Goal: Communication & Community: Answer question/provide support

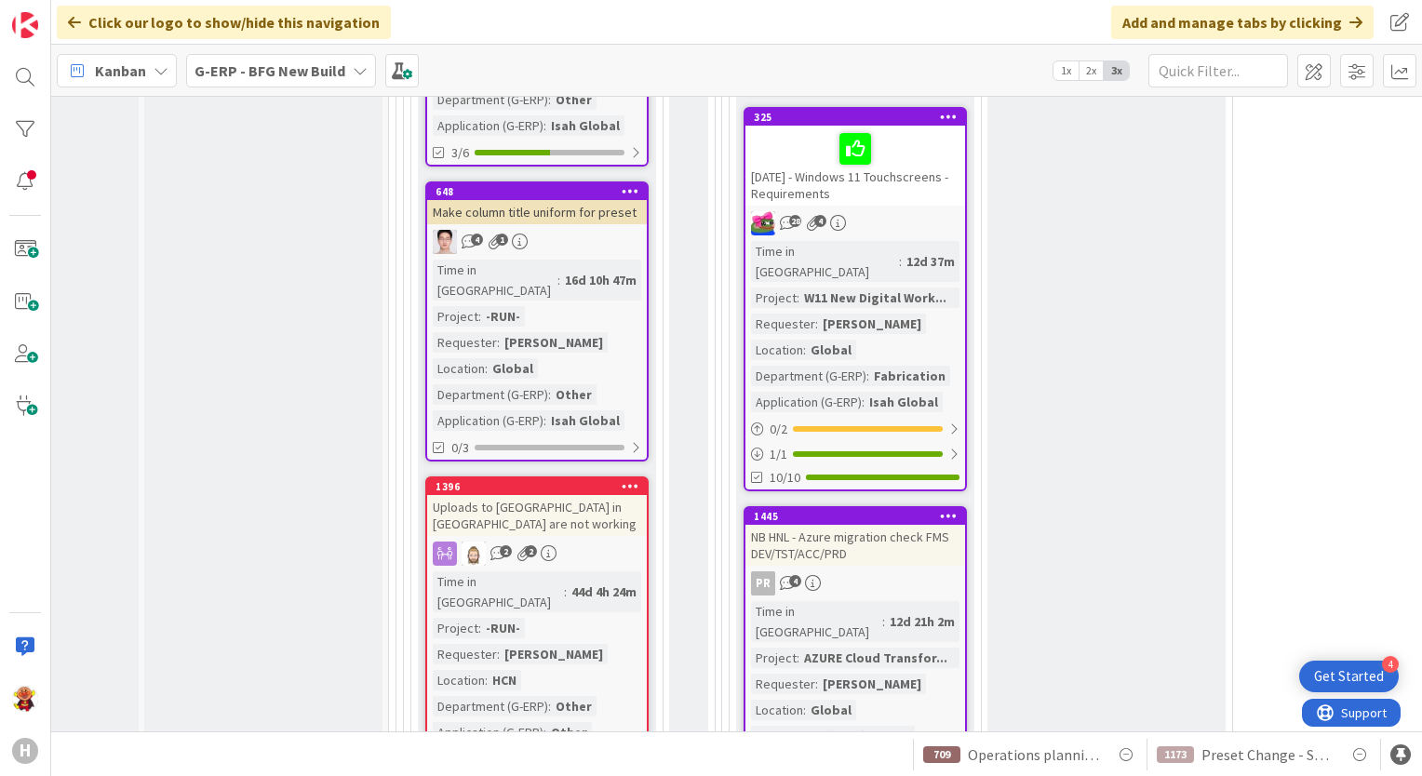
scroll to position [4203, 157]
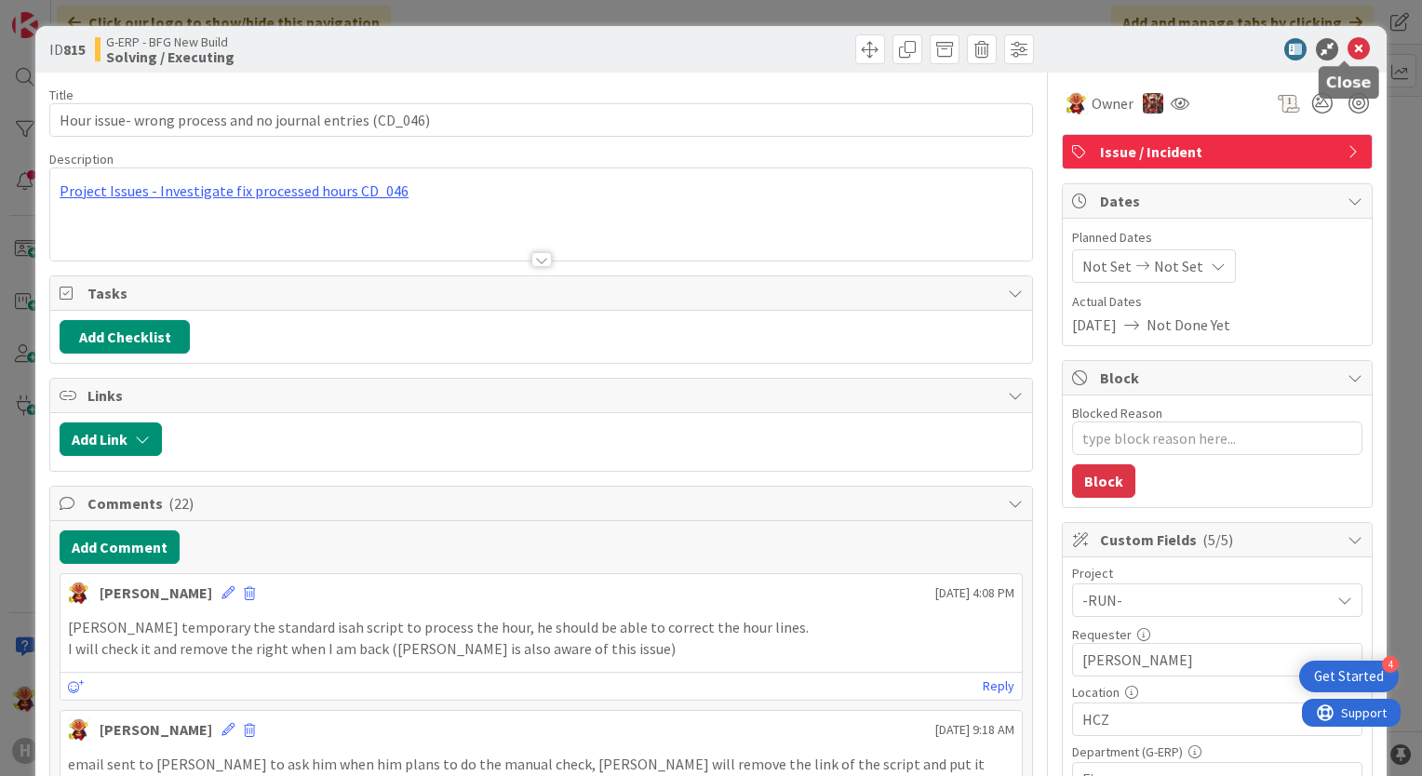
click at [1348, 48] on icon at bounding box center [1359, 49] width 22 height 22
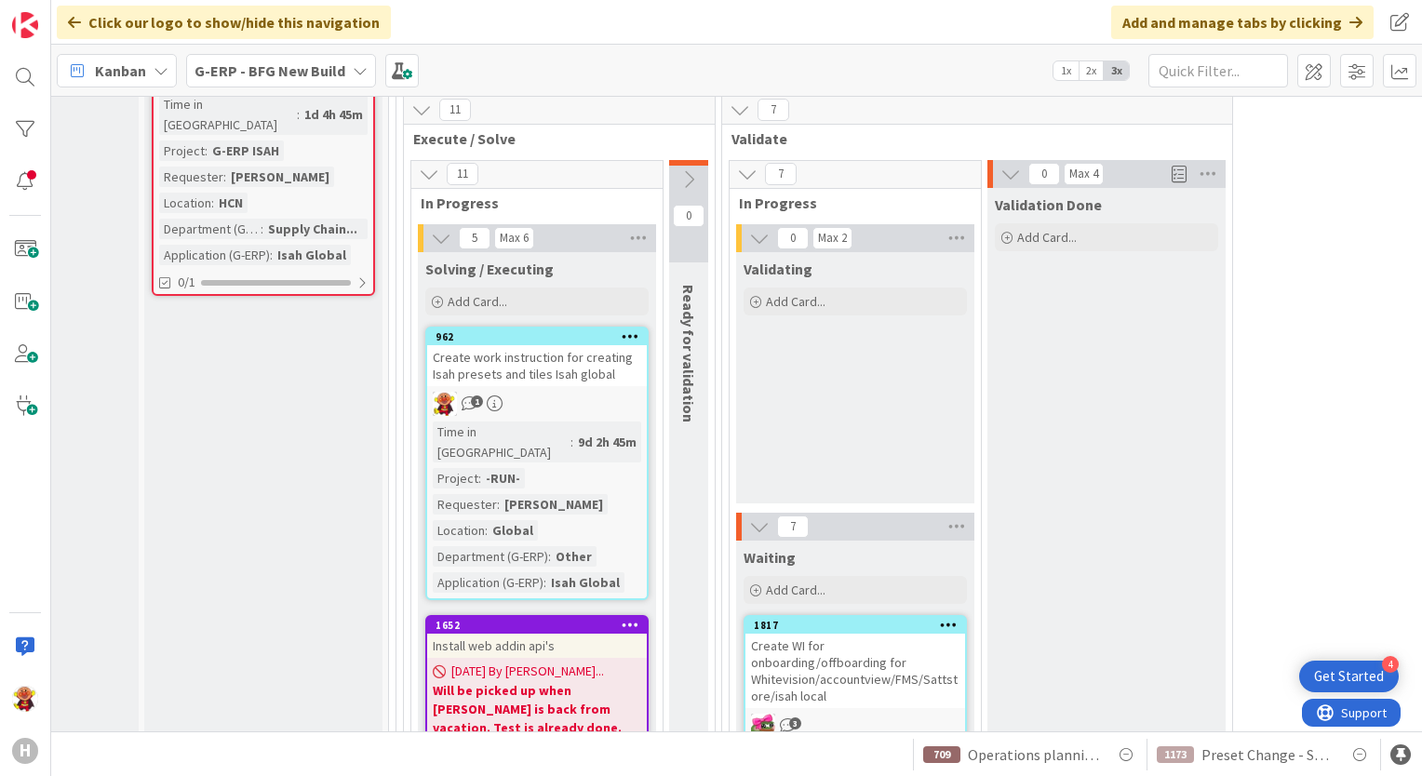
scroll to position [3391, 157]
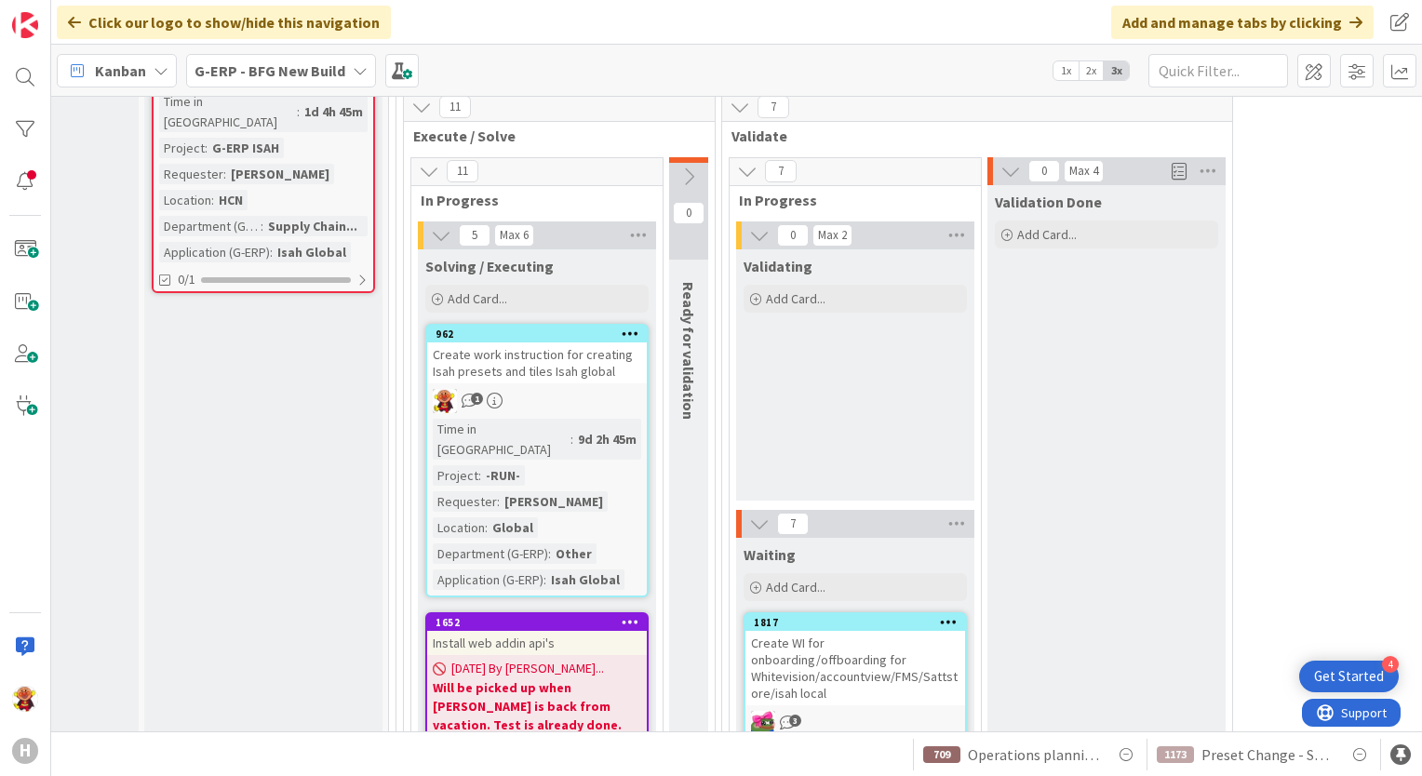
click at [960, 631] on div "Create WI for onboarding/offboarding for Whitevision/accountview/FMS/Sattstore/…" at bounding box center [855, 668] width 220 height 74
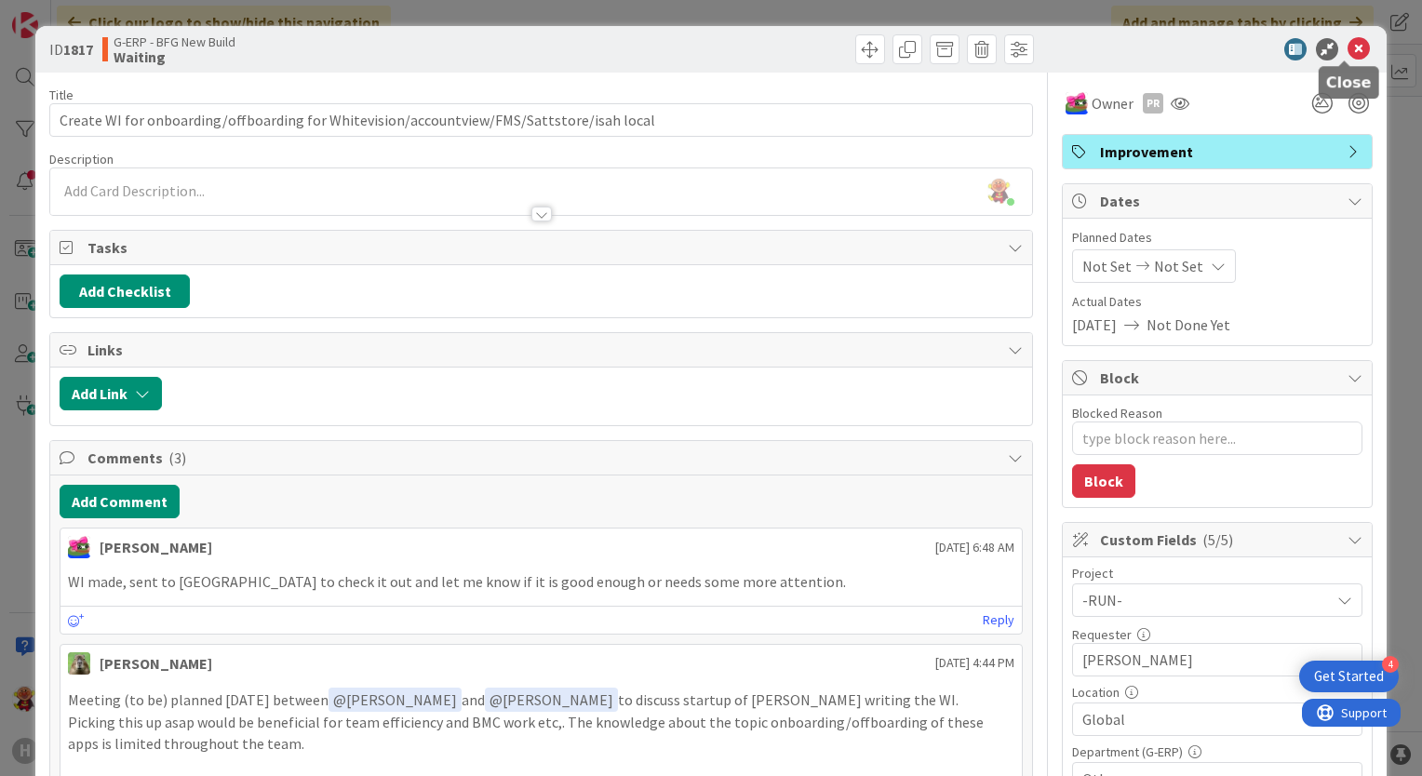
click at [1348, 55] on icon at bounding box center [1359, 49] width 22 height 22
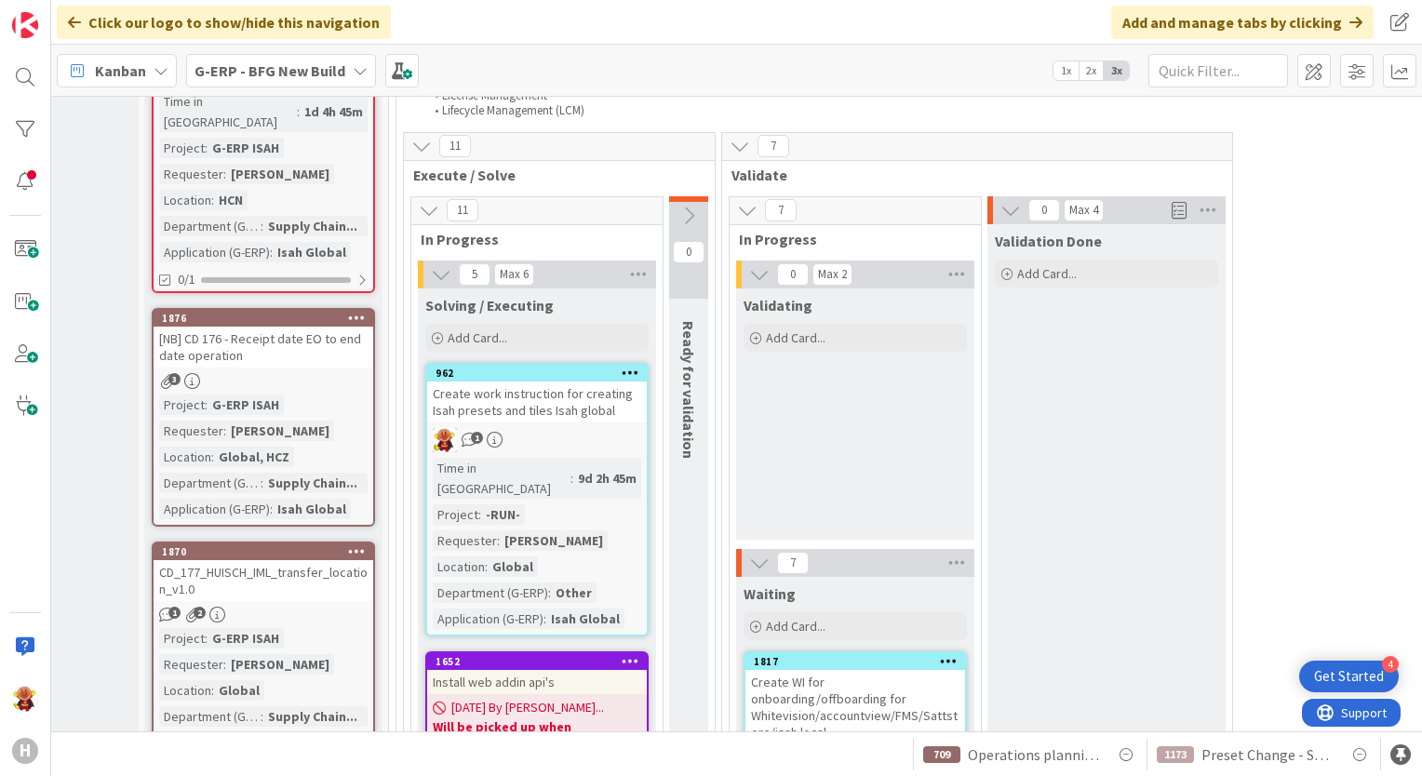
click at [260, 55] on div "G-ERP - BFG New Build" at bounding box center [281, 71] width 190 height 34
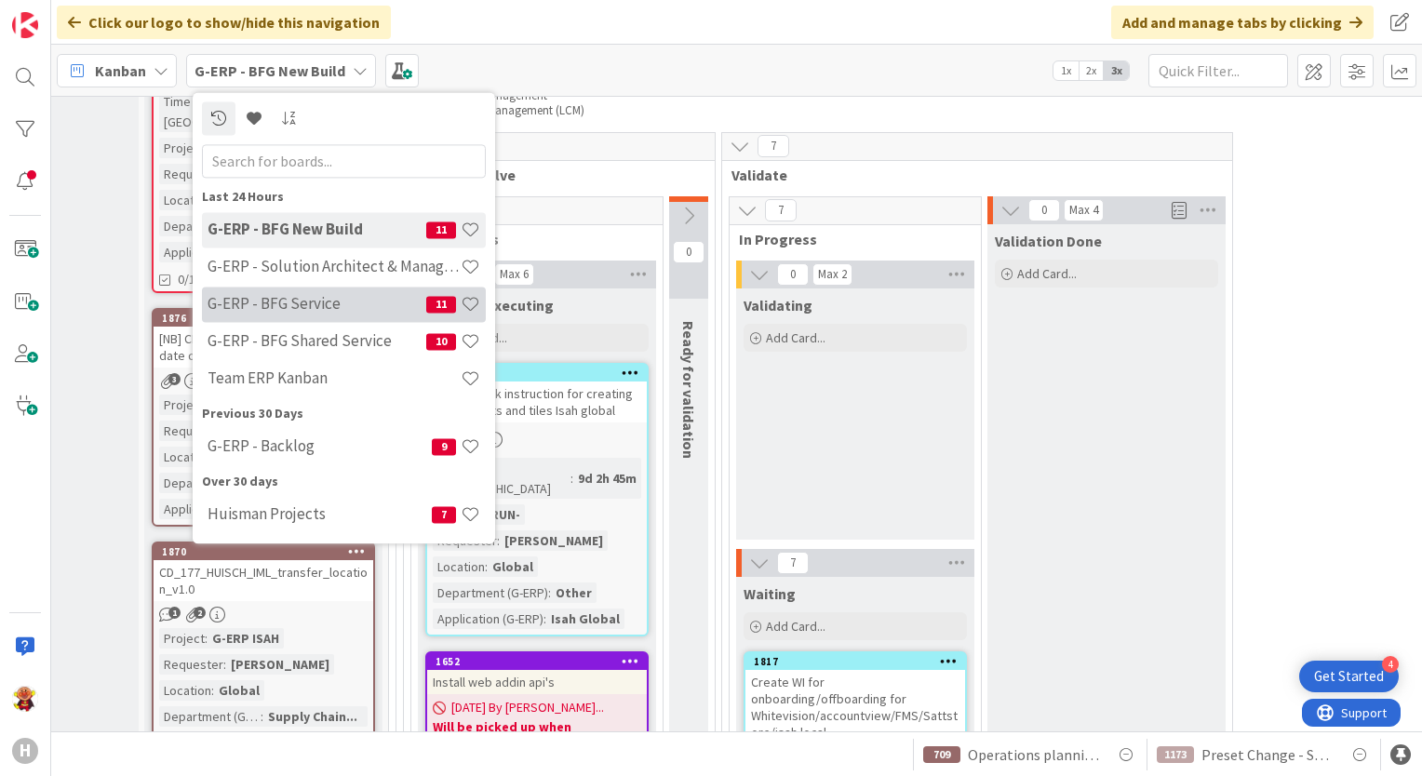
click at [283, 295] on h4 "G-ERP - BFG Service" at bounding box center [317, 304] width 219 height 19
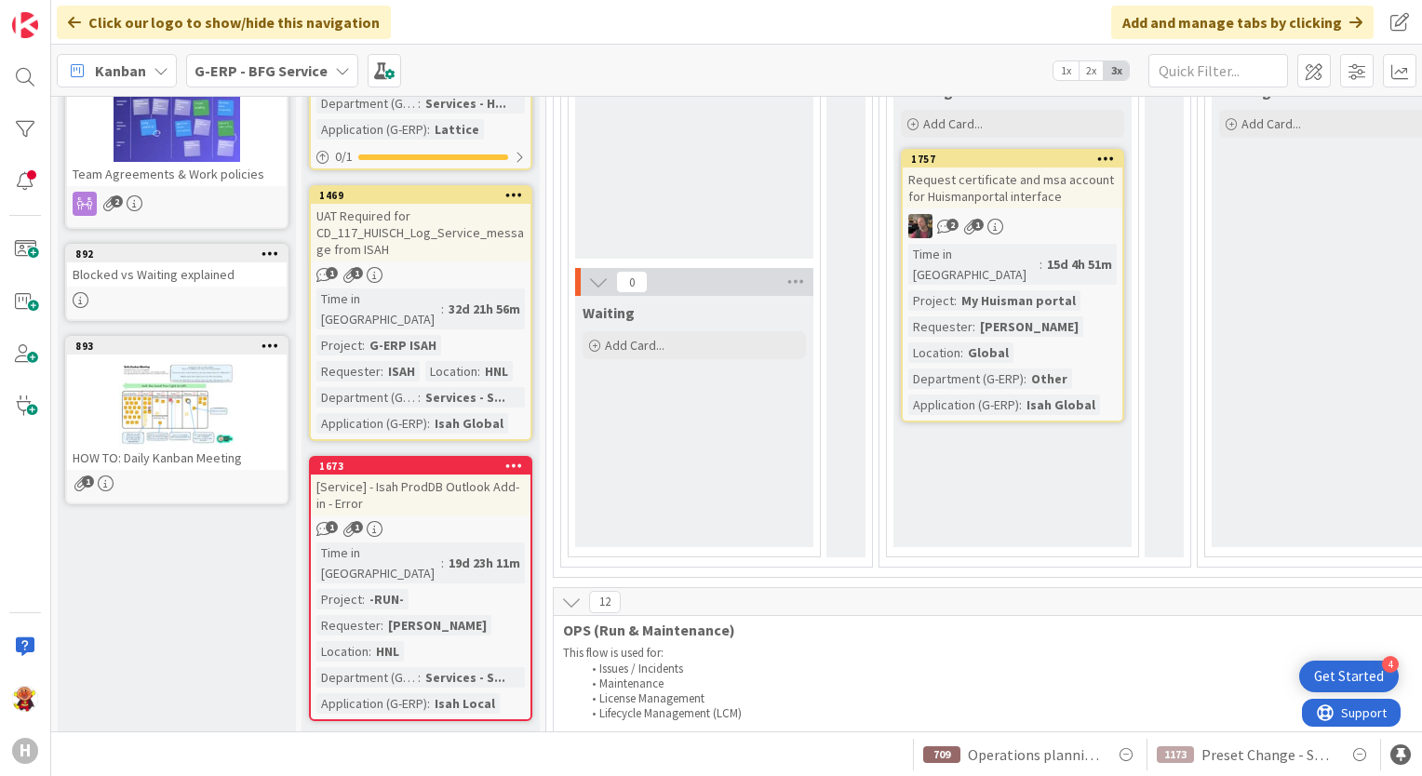
scroll to position [279, 0]
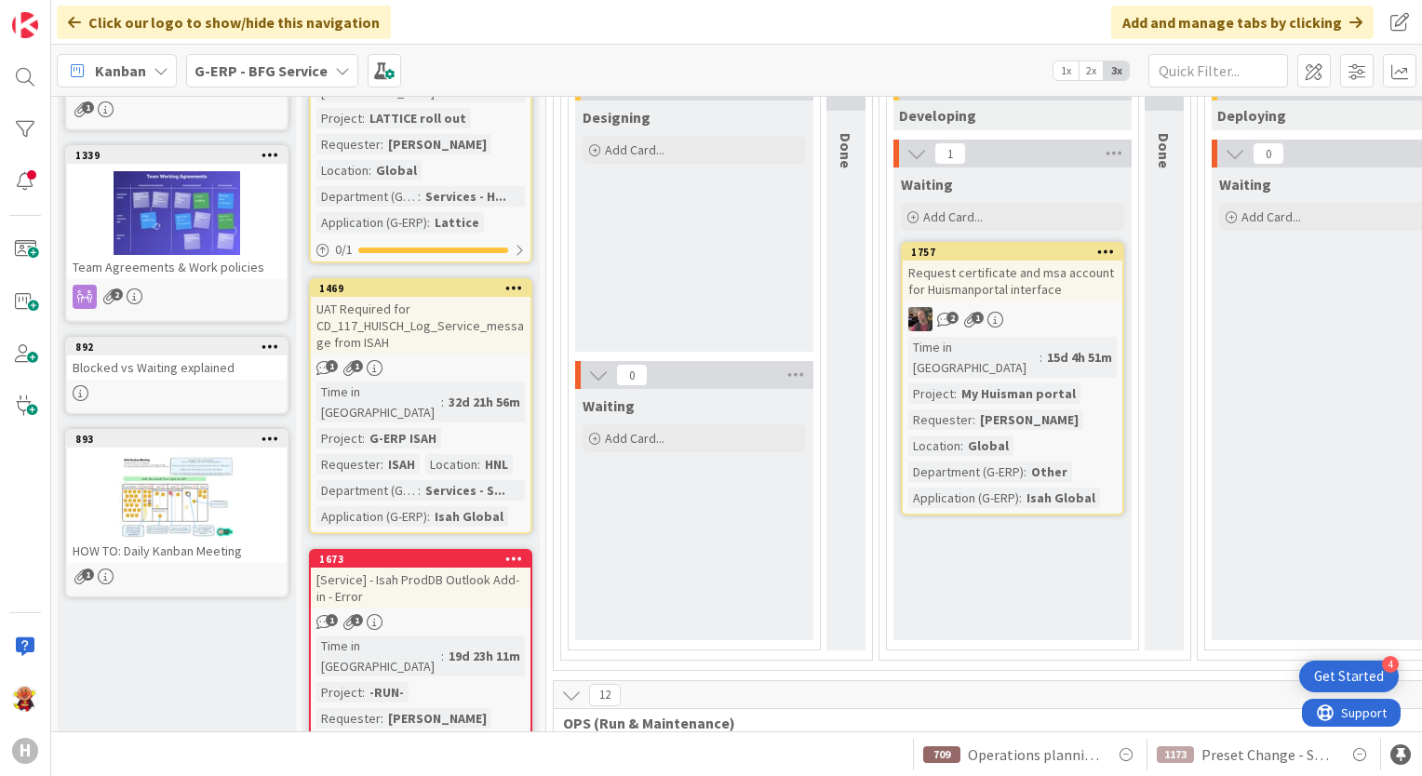
click at [519, 320] on div "UAT Required for CD_117_HUISCH_Log_Service_message from ISAH" at bounding box center [421, 326] width 220 height 58
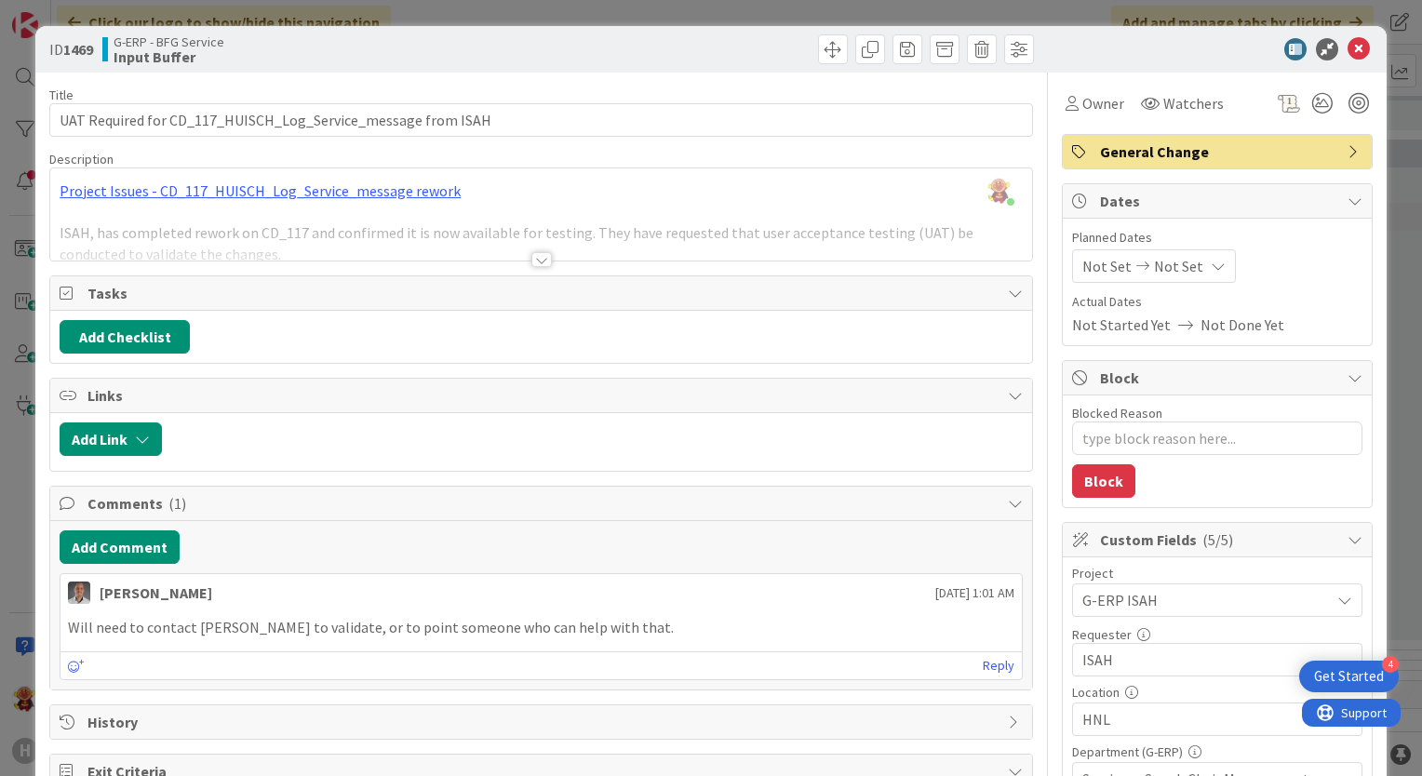
click at [523, 244] on div at bounding box center [541, 236] width 982 height 47
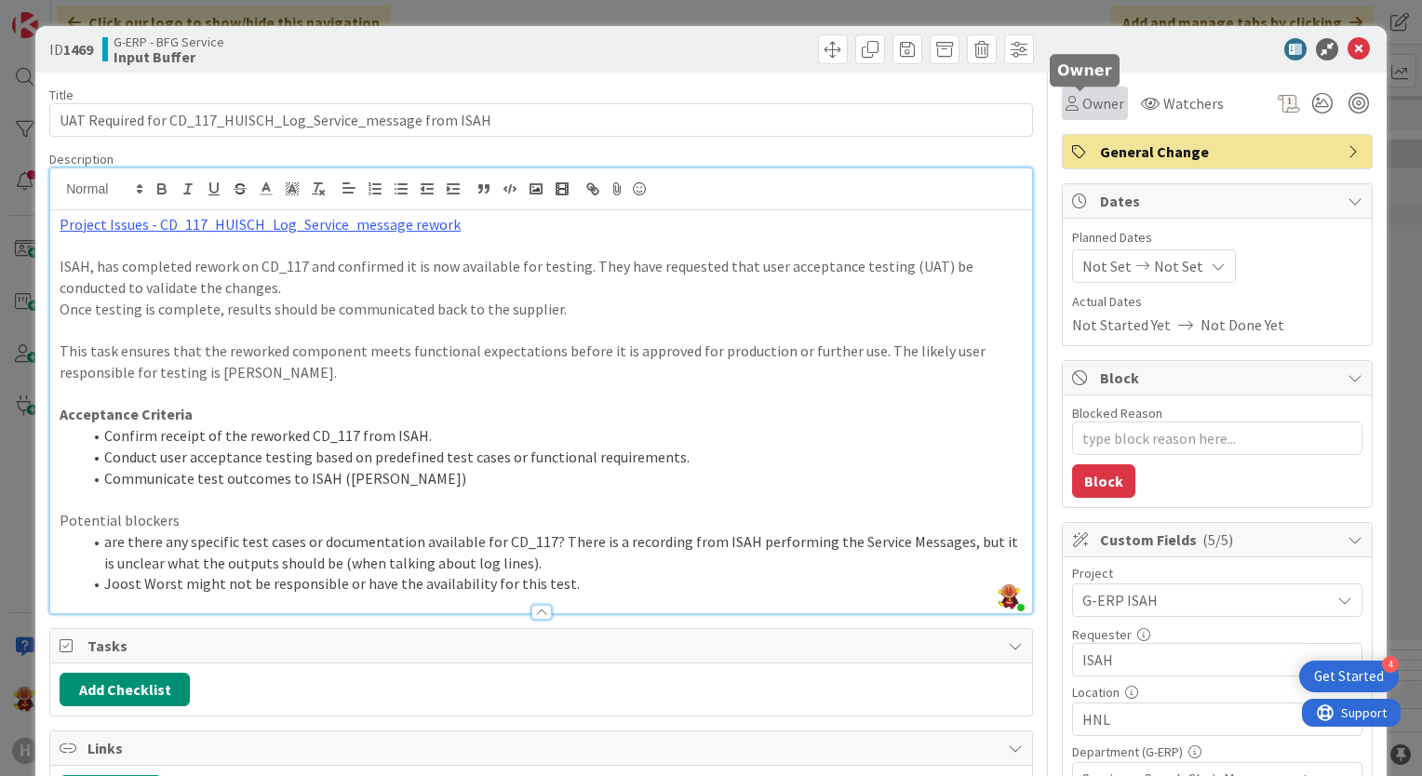
click at [1093, 101] on span "Owner" at bounding box center [1103, 103] width 42 height 22
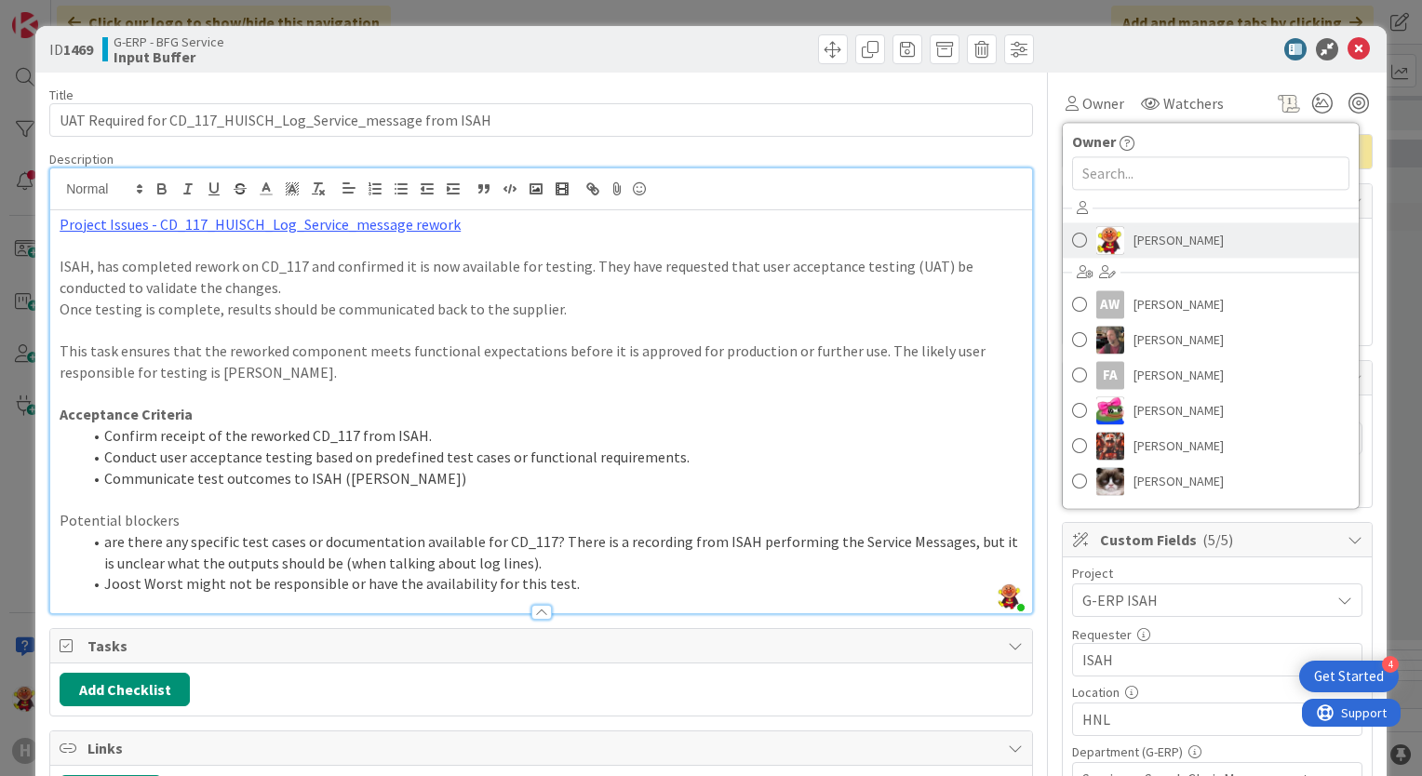
click at [1096, 240] on img at bounding box center [1110, 240] width 28 height 28
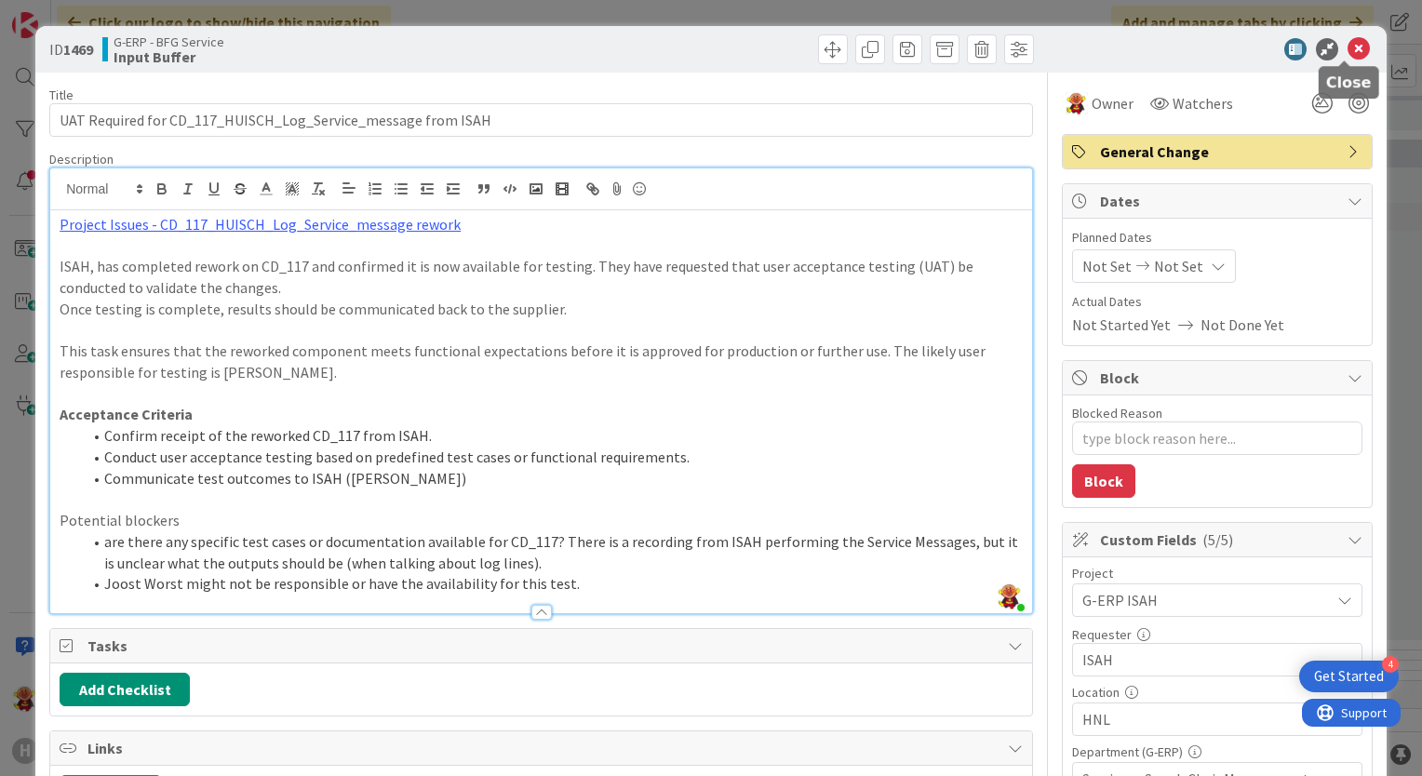
click at [1348, 49] on icon at bounding box center [1359, 49] width 22 height 22
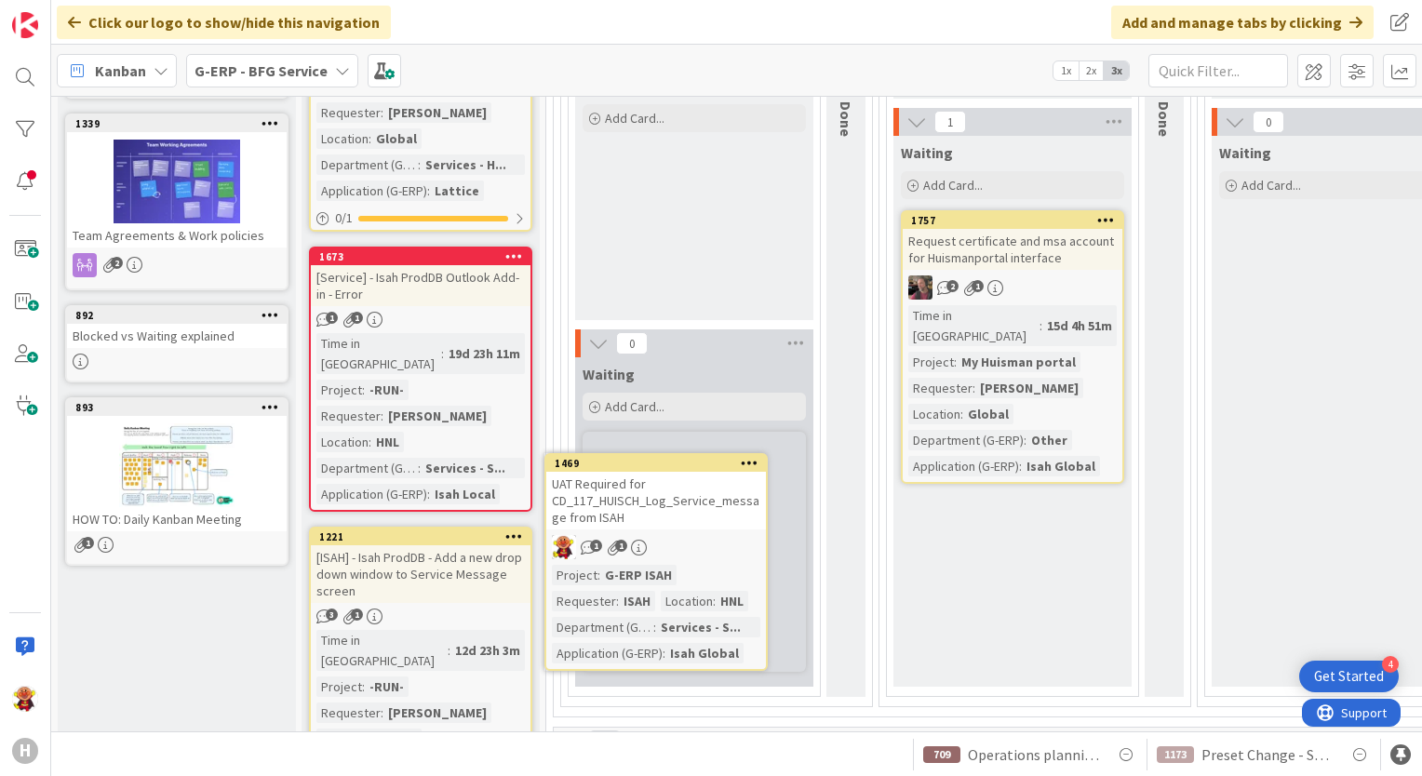
scroll to position [315, 0]
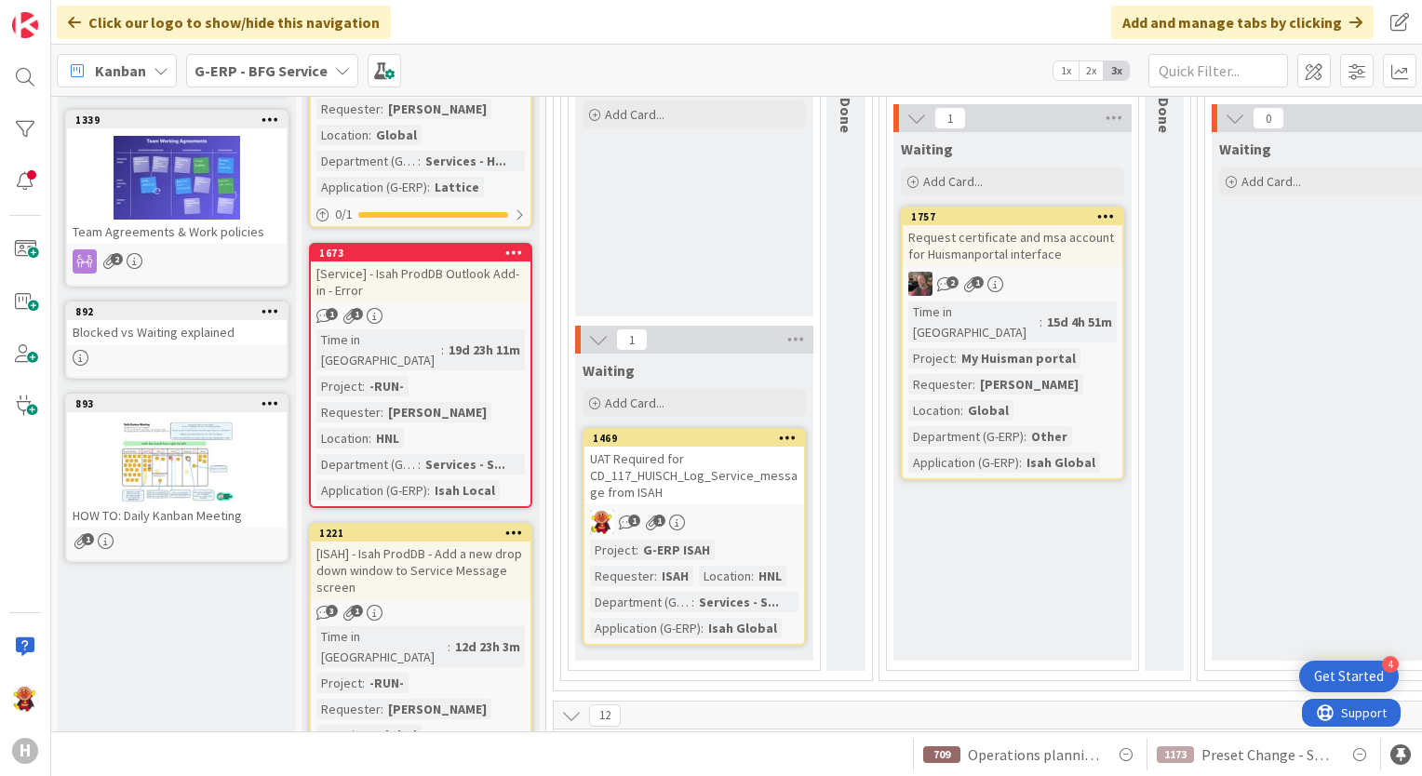
click at [717, 474] on div "UAT Required for CD_117_HUISCH_Log_Service_message from ISAH" at bounding box center [694, 476] width 220 height 58
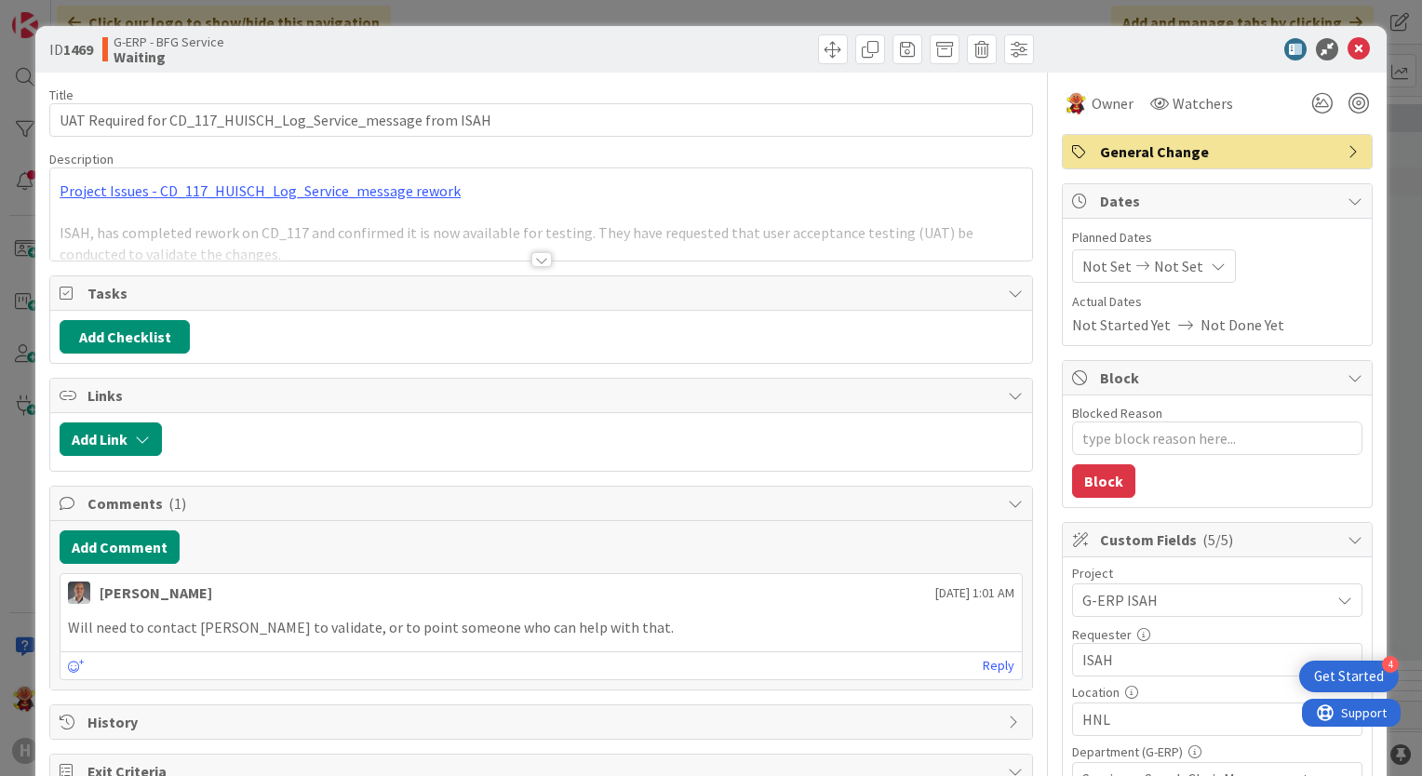
type textarea "x"
click at [154, 549] on button "Add Comment" at bounding box center [120, 547] width 120 height 34
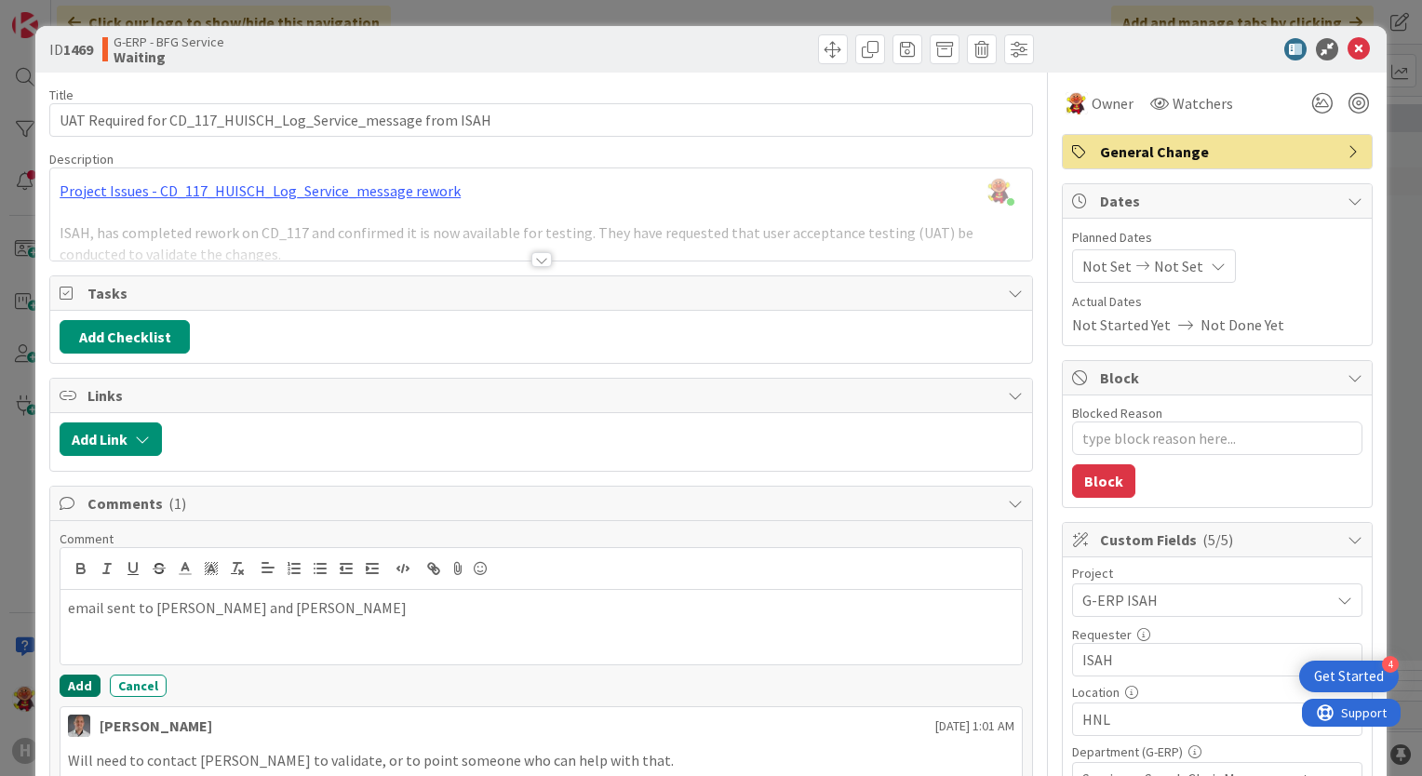
click at [81, 675] on button "Add" at bounding box center [80, 686] width 41 height 22
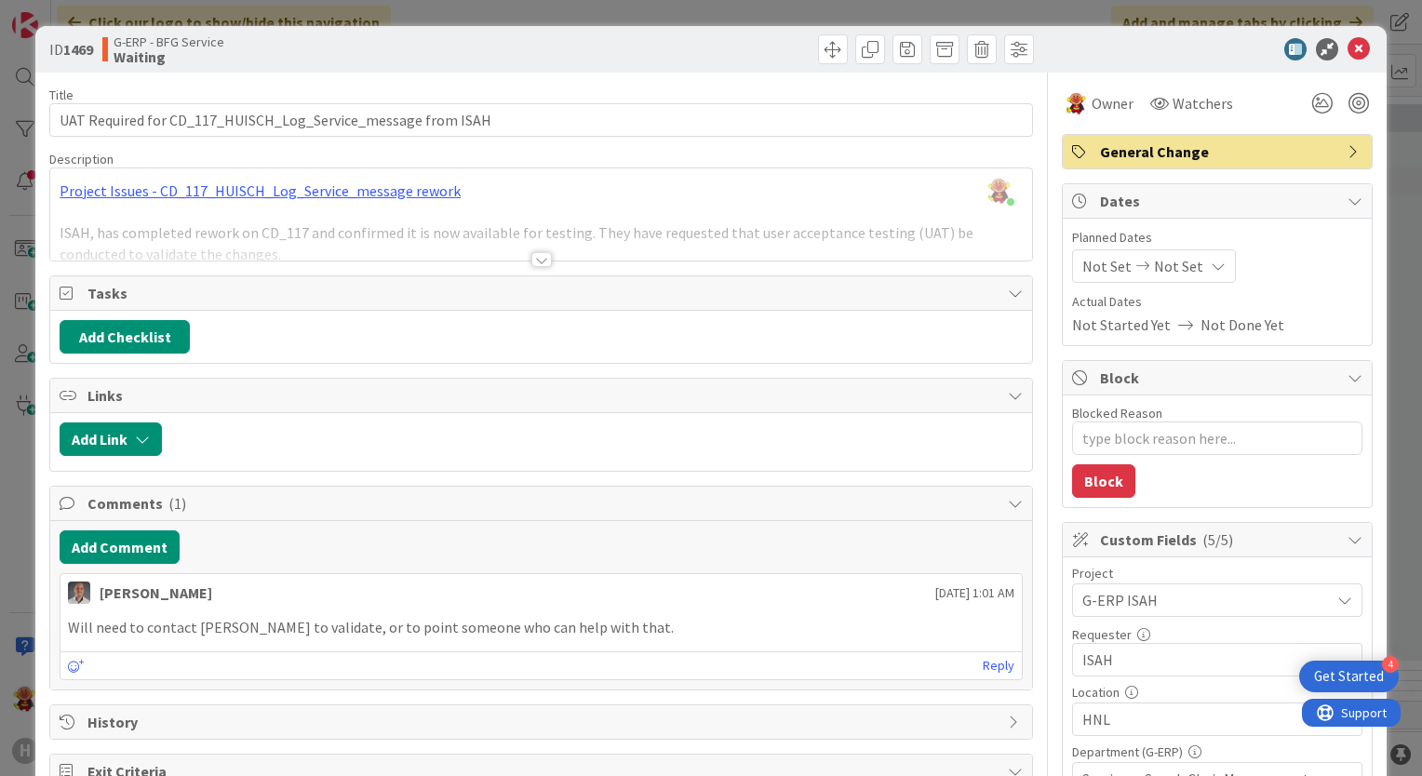
type textarea "x"
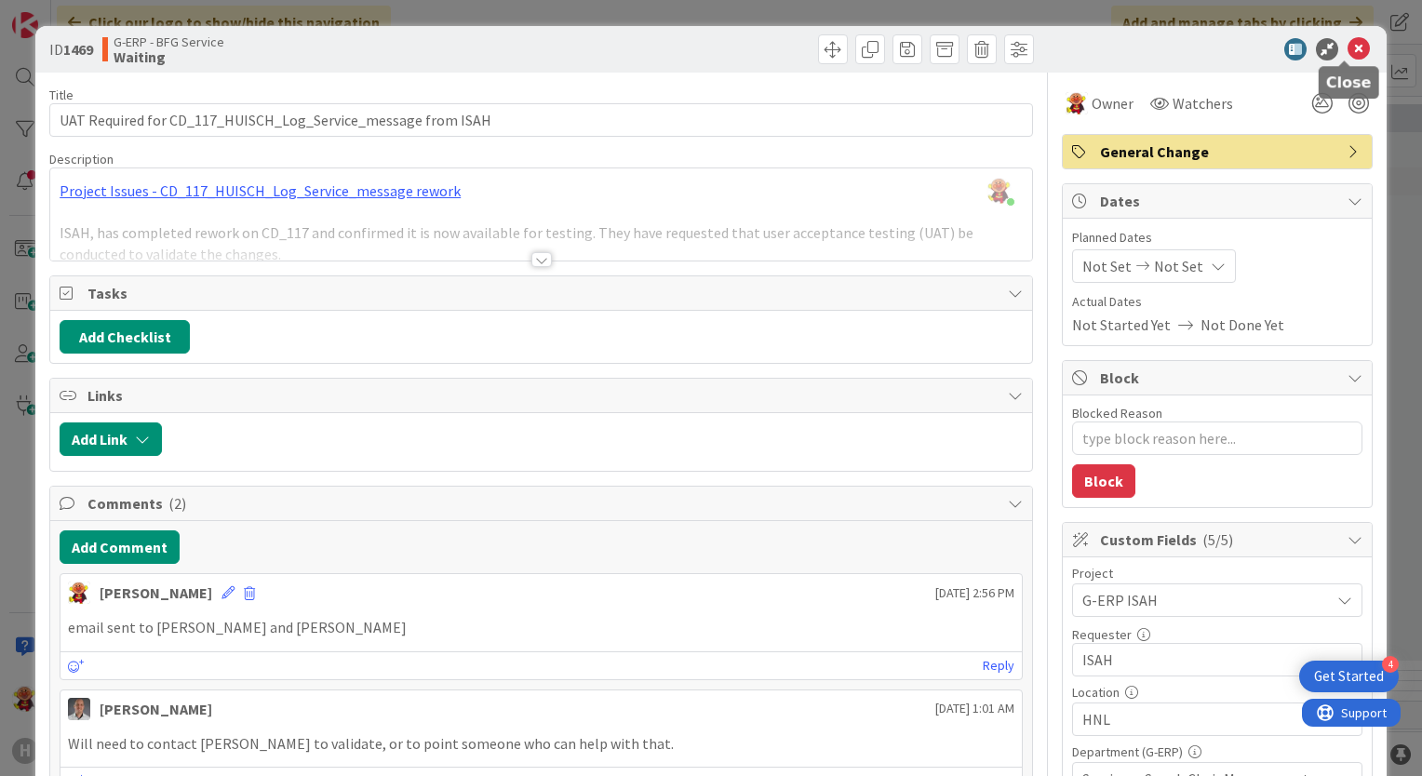
click at [1348, 49] on icon at bounding box center [1359, 49] width 22 height 22
